Goal: Transaction & Acquisition: Purchase product/service

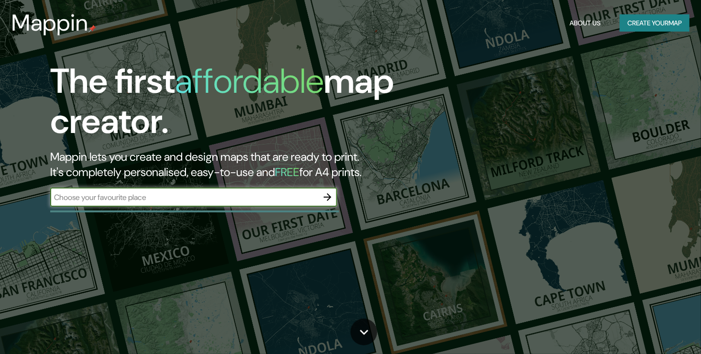
click at [187, 195] on input "text" at bounding box center [184, 197] width 268 height 11
type input "[PERSON_NAME]"
click at [324, 197] on icon "button" at bounding box center [328, 197] width 8 height 8
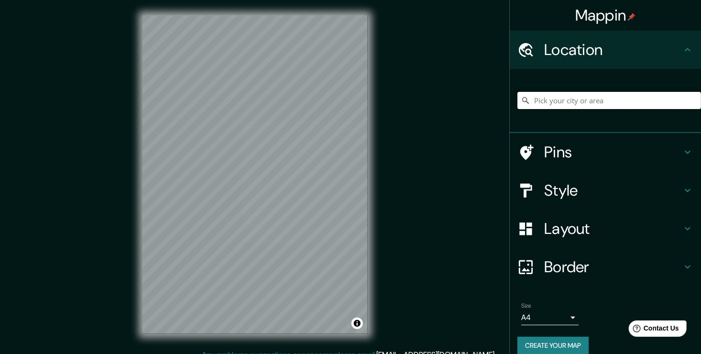
click at [565, 96] on input "Pick your city or area" at bounding box center [610, 100] width 184 height 17
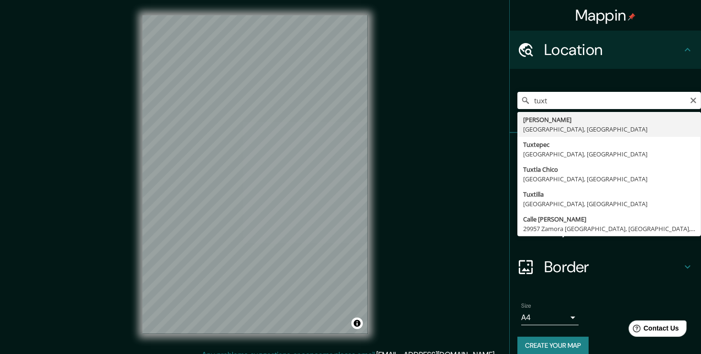
type input "Tuxtla [PERSON_NAME], [GEOGRAPHIC_DATA], [GEOGRAPHIC_DATA]"
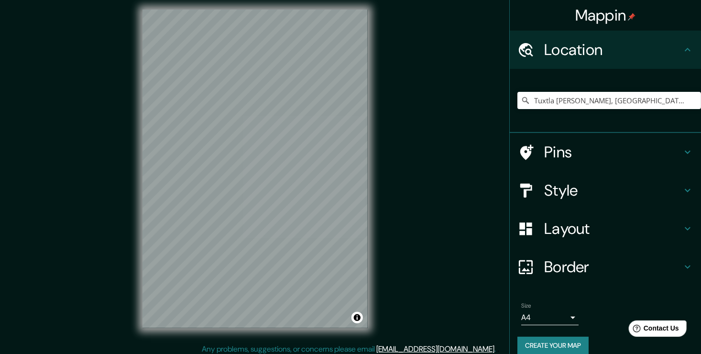
scroll to position [8, 0]
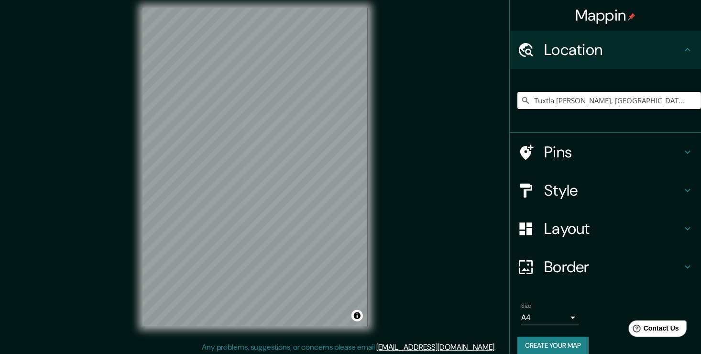
click at [374, 215] on div "© Mapbox © OpenStreetMap Improve this map" at bounding box center [255, 166] width 256 height 349
click at [567, 232] on h4 "Layout" at bounding box center [613, 228] width 138 height 19
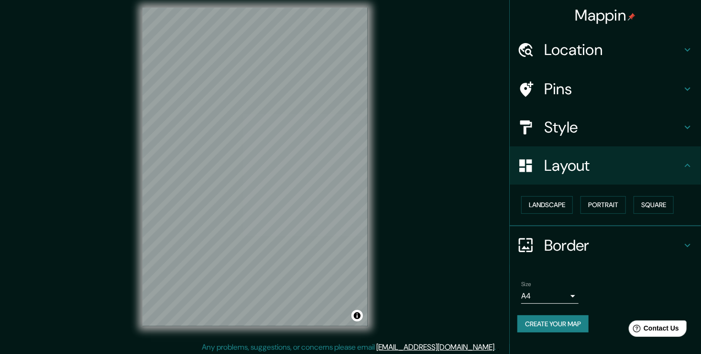
drag, startPoint x: 567, startPoint y: 126, endPoint x: 569, endPoint y: 114, distance: 12.1
click at [567, 126] on h4 "Style" at bounding box center [613, 127] width 138 height 19
